Goal: Transaction & Acquisition: Purchase product/service

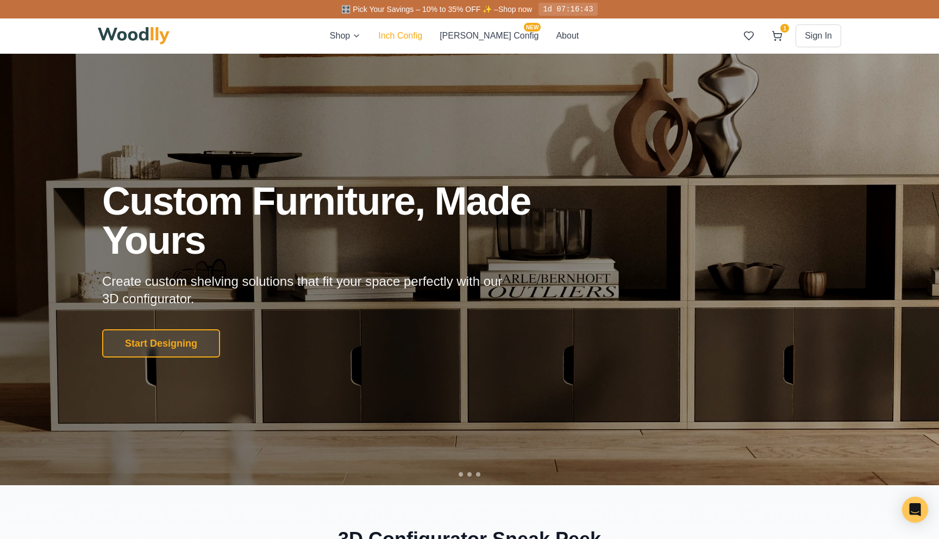
click at [422, 40] on button "Inch Config" at bounding box center [400, 35] width 44 height 13
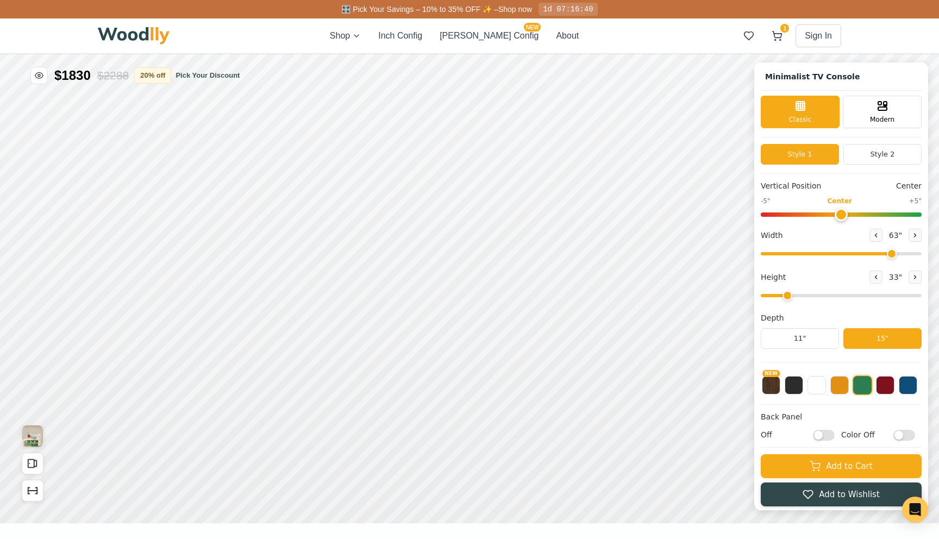
type input "63"
click at [911, 279] on icon at bounding box center [914, 277] width 7 height 7
type input "3"
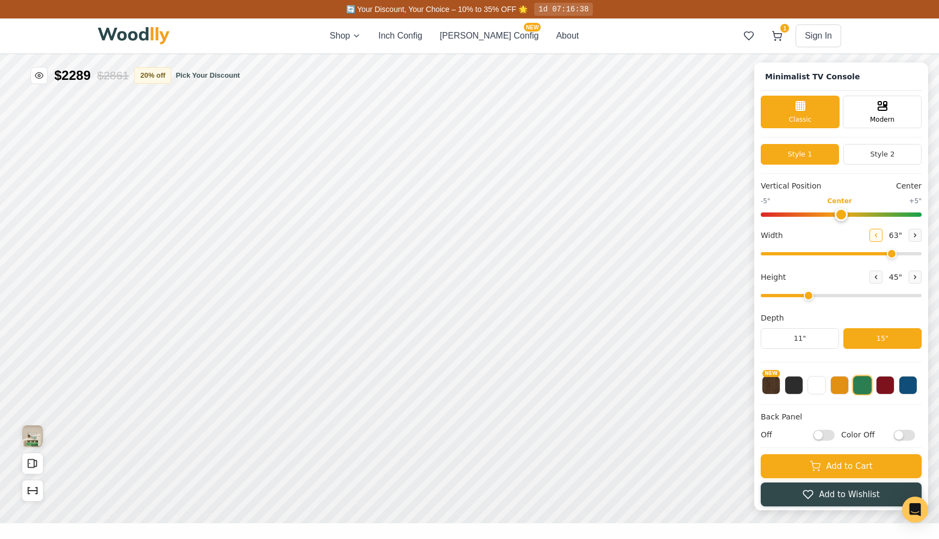
click at [872, 238] on button at bounding box center [875, 235] width 13 height 13
drag, startPoint x: 858, startPoint y: 251, endPoint x: 835, endPoint y: 247, distance: 23.2
type input "44"
click at [835, 252] on input "range" at bounding box center [840, 253] width 161 height 3
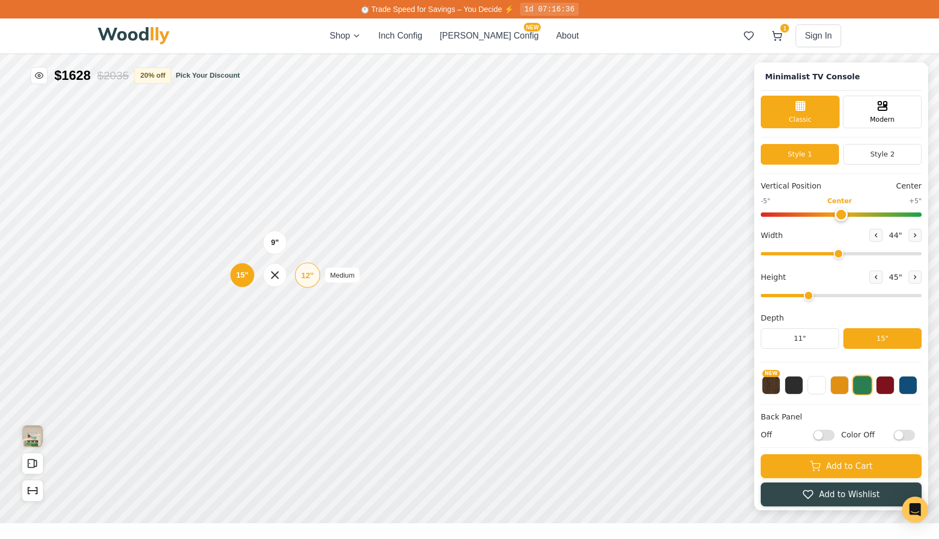
click at [301, 282] on div "12" Medium" at bounding box center [307, 274] width 25 height 25
click at [306, 343] on div "12"" at bounding box center [305, 340] width 12 height 12
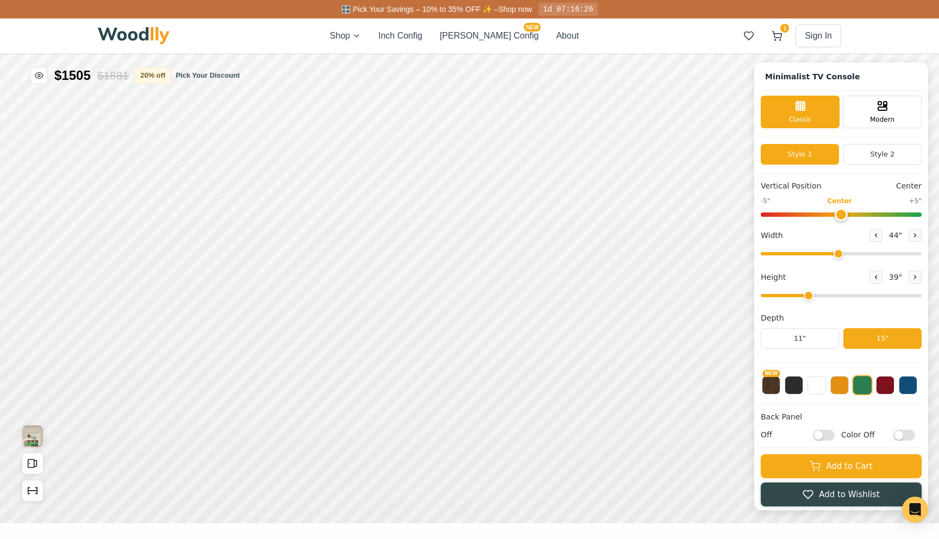
click at [828, 437] on input "Off" at bounding box center [824, 435] width 22 height 11
checkbox input "true"
click at [460, 216] on icon at bounding box center [462, 213] width 13 height 13
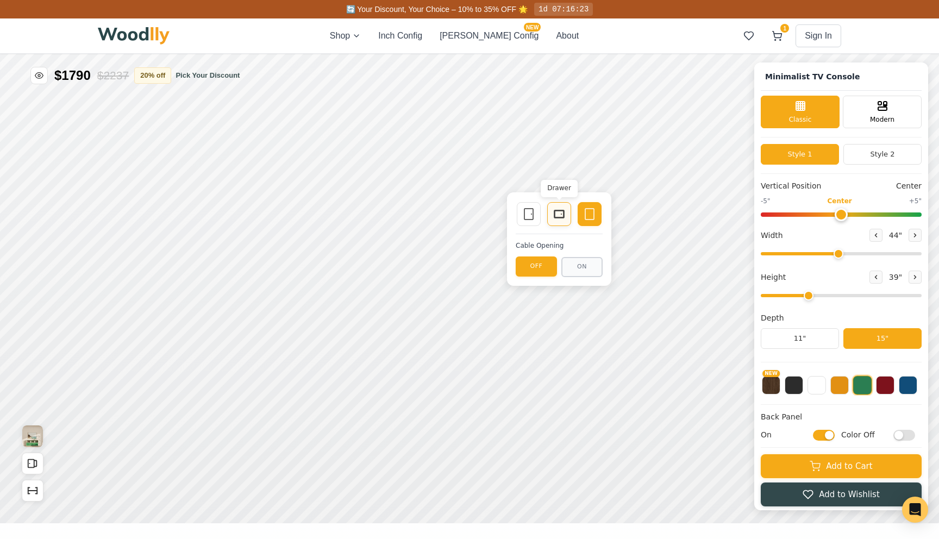
click at [556, 218] on icon at bounding box center [558, 213] width 13 height 13
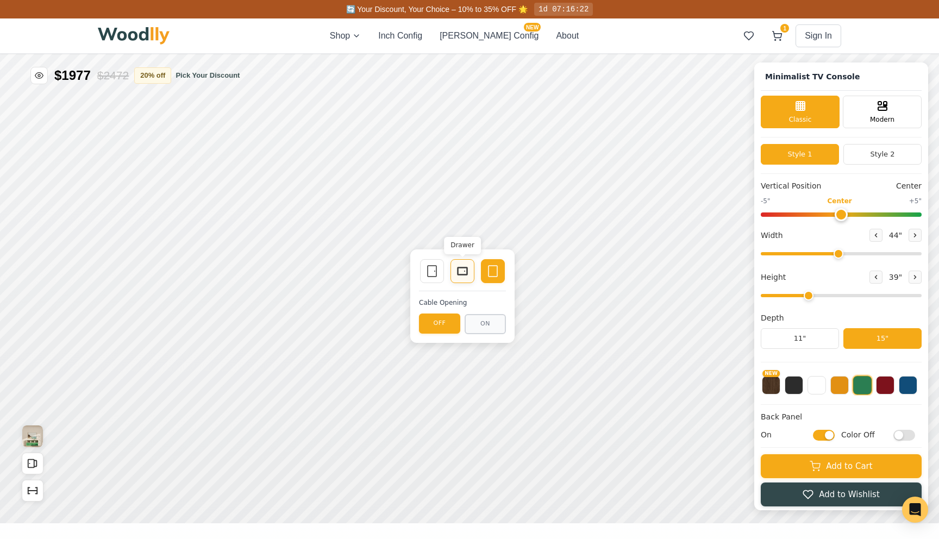
click at [471, 274] on div "Drawer" at bounding box center [462, 271] width 24 height 24
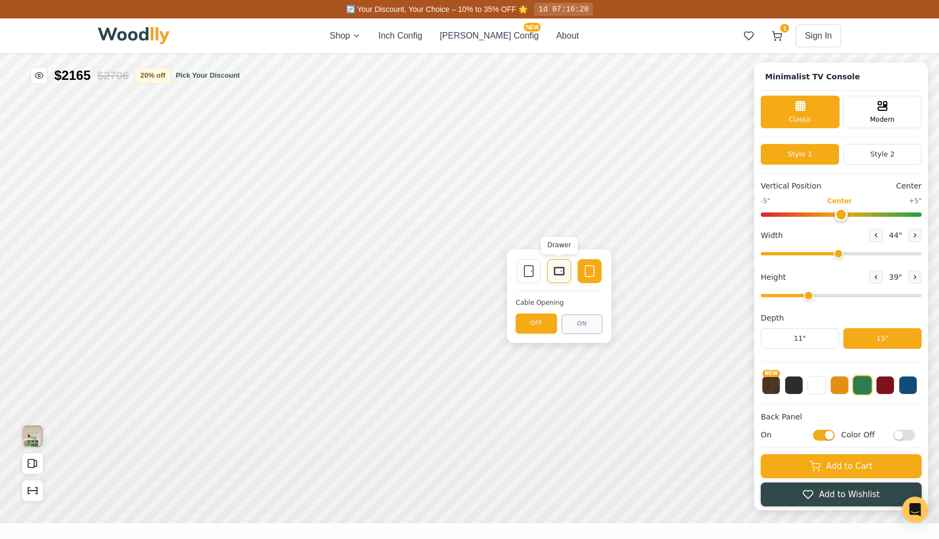
click at [557, 272] on icon at bounding box center [558, 271] width 13 height 13
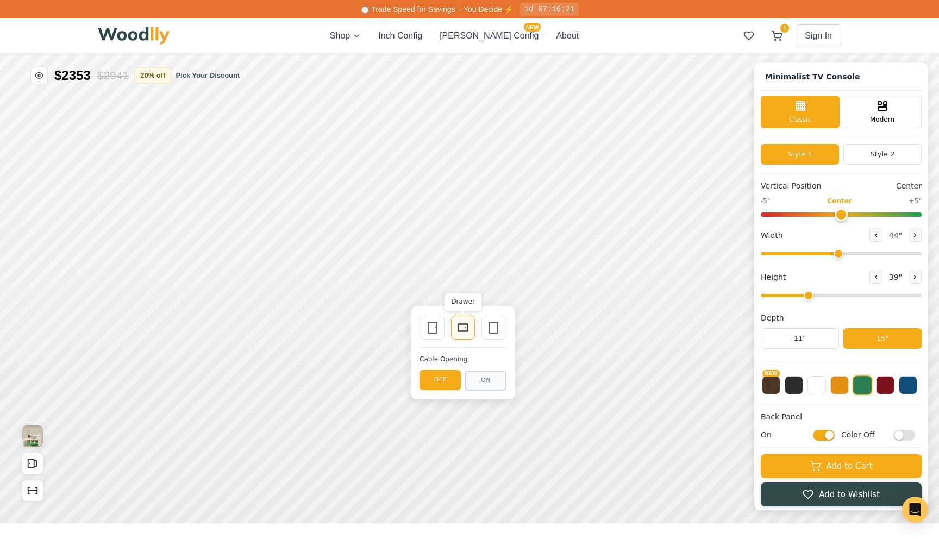
click at [463, 327] on icon at bounding box center [462, 327] width 13 height 13
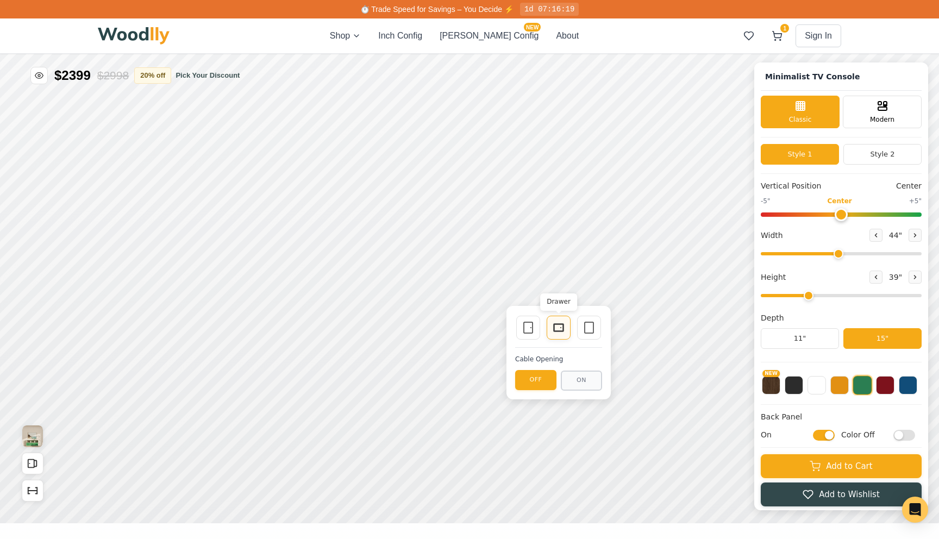
click at [552, 328] on icon at bounding box center [558, 327] width 13 height 13
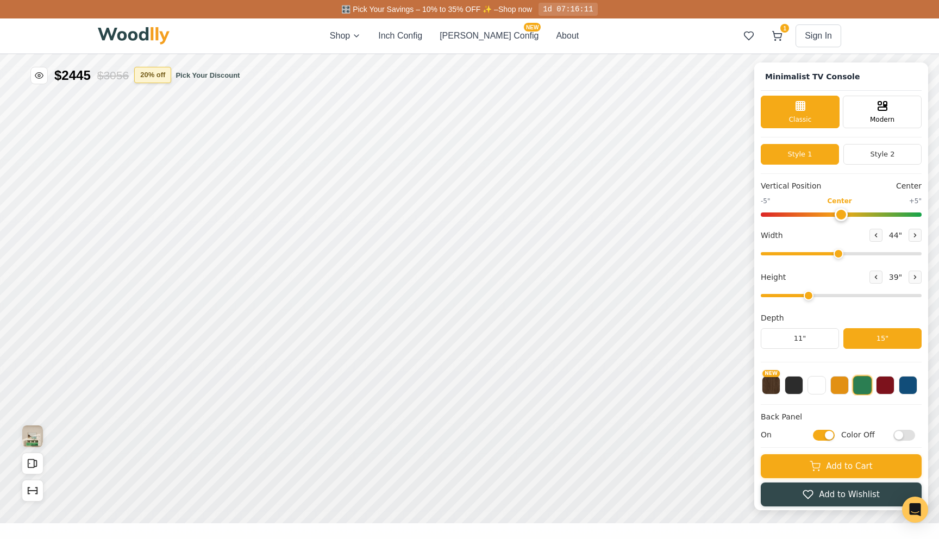
click at [160, 79] on button "20 % off" at bounding box center [152, 75] width 37 height 16
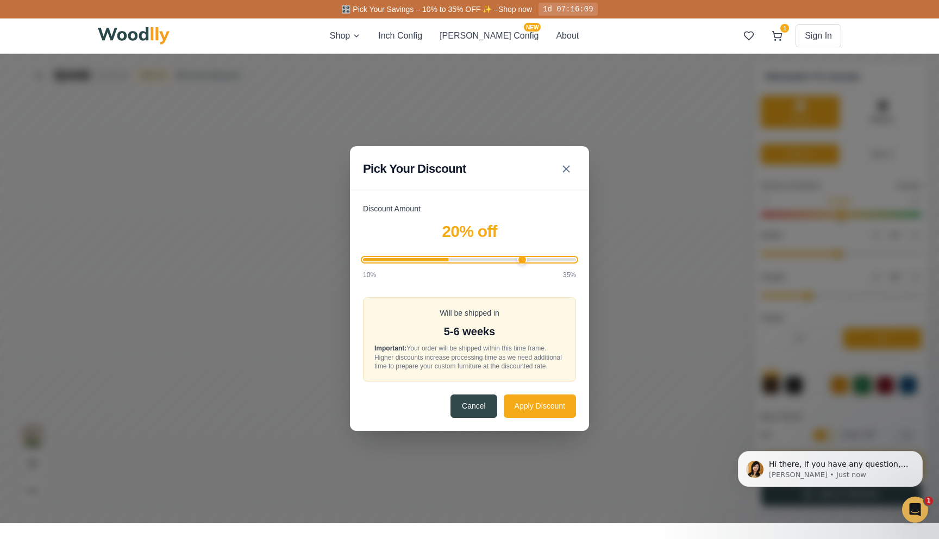
click at [522, 260] on input "Discount Amount" at bounding box center [469, 259] width 213 height 3
type input "35"
click at [570, 261] on input "Discount Amount" at bounding box center [469, 259] width 213 height 3
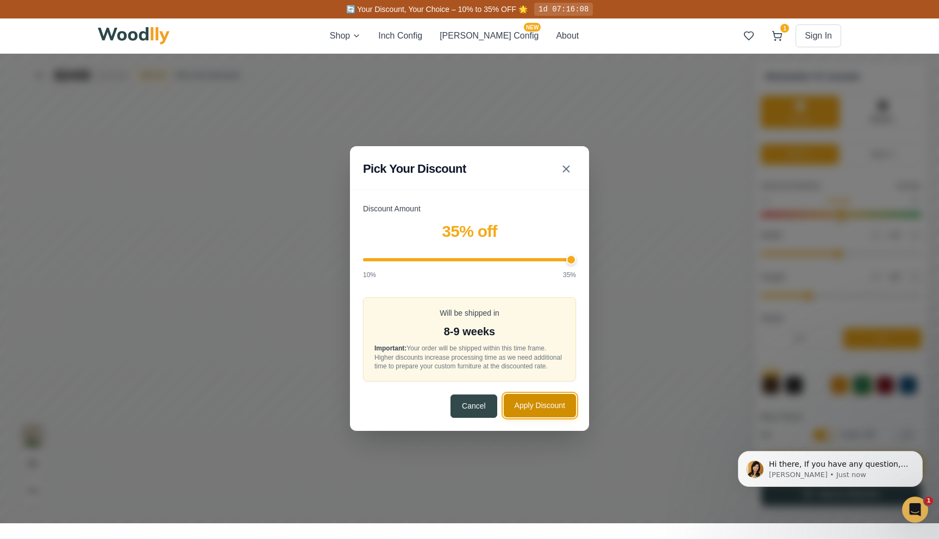
click at [537, 417] on button "Apply Discount" at bounding box center [539, 405] width 72 height 23
